Goal: Submit feedback/report problem: Leave review/rating

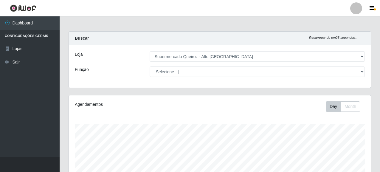
select select "496"
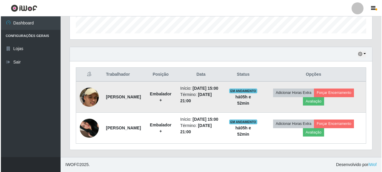
scroll to position [124, 302]
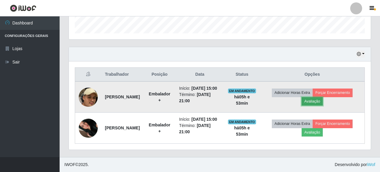
click at [319, 97] on button "Avaliação" at bounding box center [312, 101] width 21 height 8
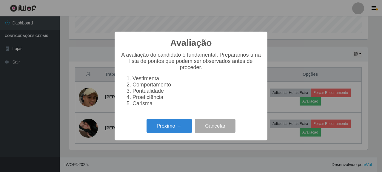
scroll to position [124, 298]
click at [174, 127] on button "Próximo →" at bounding box center [168, 126] width 45 height 14
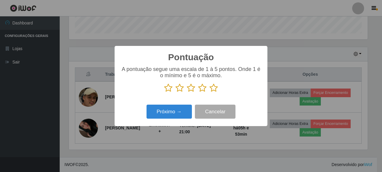
scroll to position [298023, 297848]
click at [213, 89] on icon at bounding box center [213, 87] width 8 height 9
click at [209, 92] on input "radio" at bounding box center [209, 92] width 0 height 0
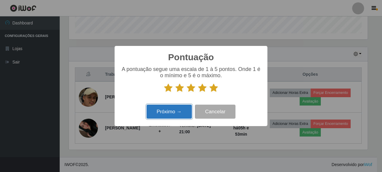
click at [179, 106] on button "Próximo →" at bounding box center [168, 112] width 45 height 14
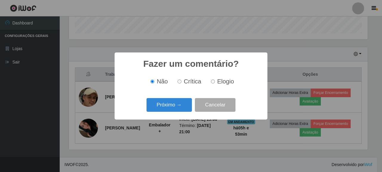
click at [179, 106] on button "Próximo →" at bounding box center [168, 105] width 45 height 14
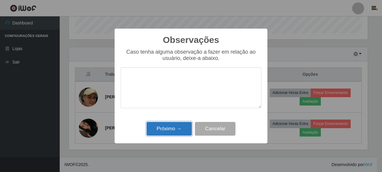
click at [184, 130] on button "Próximo →" at bounding box center [168, 129] width 45 height 14
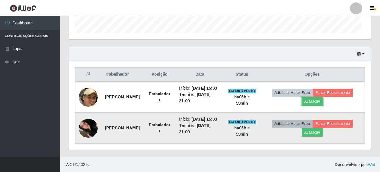
scroll to position [124, 302]
click at [321, 129] on button "Avaliação" at bounding box center [312, 132] width 21 height 8
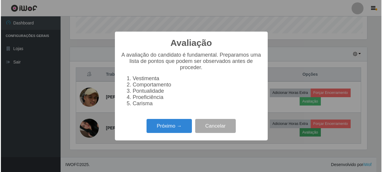
scroll to position [124, 298]
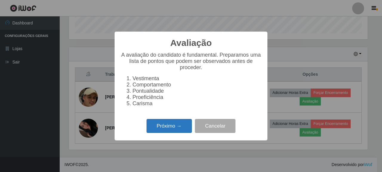
click at [181, 130] on button "Próximo →" at bounding box center [168, 126] width 45 height 14
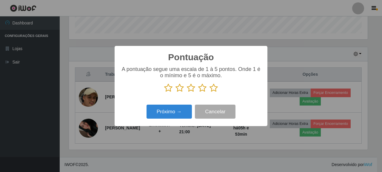
scroll to position [298023, 297848]
click at [210, 89] on icon at bounding box center [213, 87] width 8 height 9
click at [209, 92] on input "radio" at bounding box center [209, 92] width 0 height 0
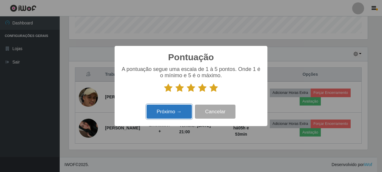
click at [179, 110] on button "Próximo →" at bounding box center [168, 112] width 45 height 14
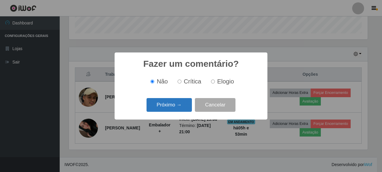
click at [169, 102] on button "Próximo →" at bounding box center [168, 105] width 45 height 14
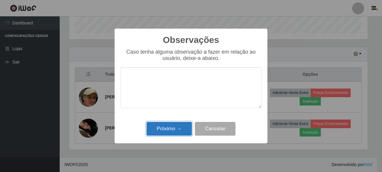
click at [171, 133] on button "Próximo →" at bounding box center [168, 129] width 45 height 14
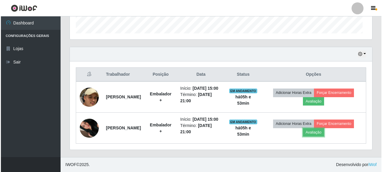
scroll to position [124, 302]
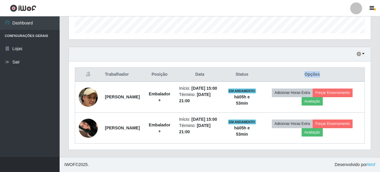
drag, startPoint x: 313, startPoint y: 63, endPoint x: 330, endPoint y: 63, distance: 16.4
click at [330, 68] on th "Opções" at bounding box center [312, 75] width 105 height 14
click at [254, 68] on th "Status" at bounding box center [242, 75] width 36 height 14
drag, startPoint x: 253, startPoint y: 62, endPoint x: 267, endPoint y: 63, distance: 13.2
click at [260, 68] on th "Status" at bounding box center [242, 75] width 36 height 14
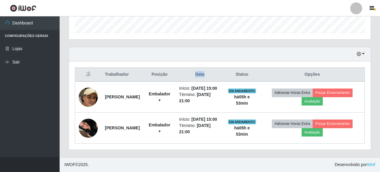
drag, startPoint x: 210, startPoint y: 61, endPoint x: 222, endPoint y: 64, distance: 12.7
click at [222, 68] on th "Data" at bounding box center [200, 75] width 49 height 14
drag, startPoint x: 100, startPoint y: 58, endPoint x: 340, endPoint y: 65, distance: 239.8
click at [340, 68] on tr "Trabalhador Posição Data Status Opções" at bounding box center [220, 75] width 290 height 14
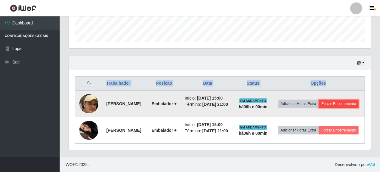
click at [325, 100] on button "Forçar Encerramento" at bounding box center [339, 104] width 40 height 8
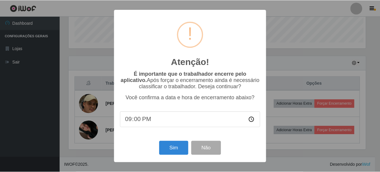
scroll to position [124, 298]
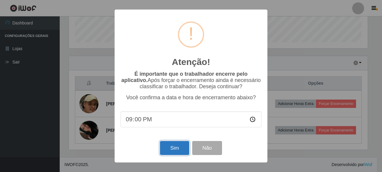
click at [176, 148] on button "Sim" at bounding box center [174, 148] width 29 height 14
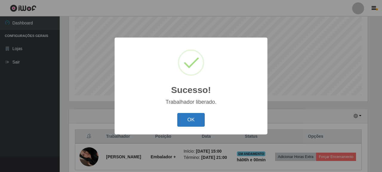
click at [197, 122] on button "OK" at bounding box center [191, 120] width 28 height 14
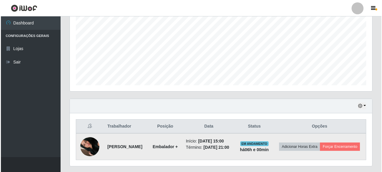
scroll to position [155, 0]
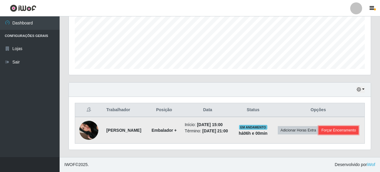
click at [319, 131] on button "Forçar Encerramento" at bounding box center [339, 130] width 40 height 8
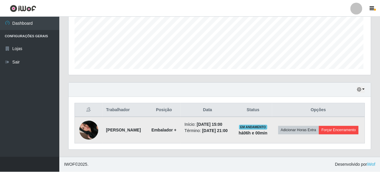
scroll to position [124, 298]
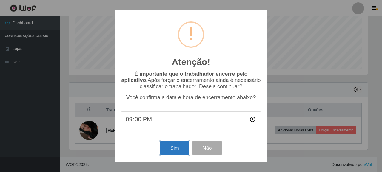
click at [164, 147] on button "Sim" at bounding box center [174, 148] width 29 height 14
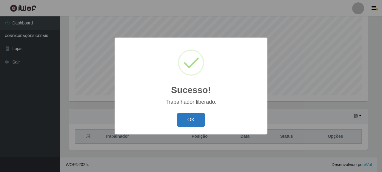
click at [189, 121] on button "OK" at bounding box center [191, 120] width 28 height 14
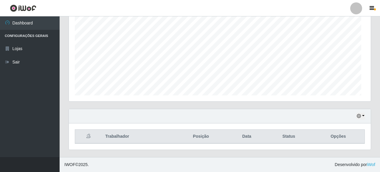
scroll to position [124, 302]
click at [362, 115] on button "button" at bounding box center [361, 116] width 8 height 7
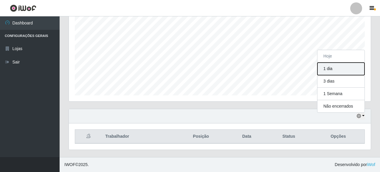
click at [337, 66] on button "1 dia" at bounding box center [341, 69] width 47 height 13
